Goal: Find contact information: Find contact information

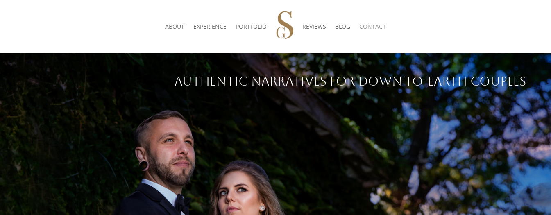
click at [368, 25] on link "CONTACT" at bounding box center [372, 26] width 27 height 31
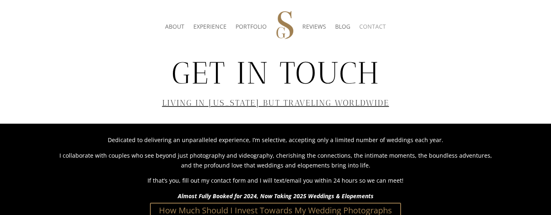
click at [377, 28] on link "CONTACT" at bounding box center [372, 26] width 27 height 31
